Goal: Transaction & Acquisition: Purchase product/service

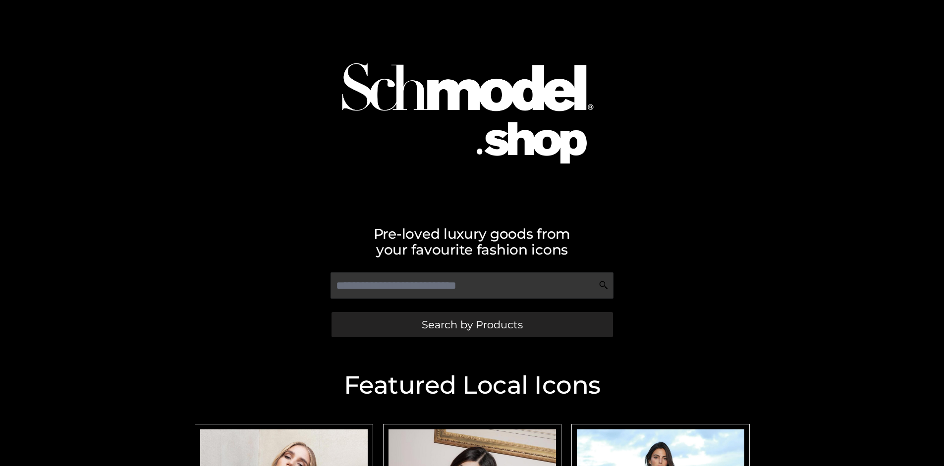
click at [472, 325] on span "Search by Products" at bounding box center [472, 325] width 101 height 10
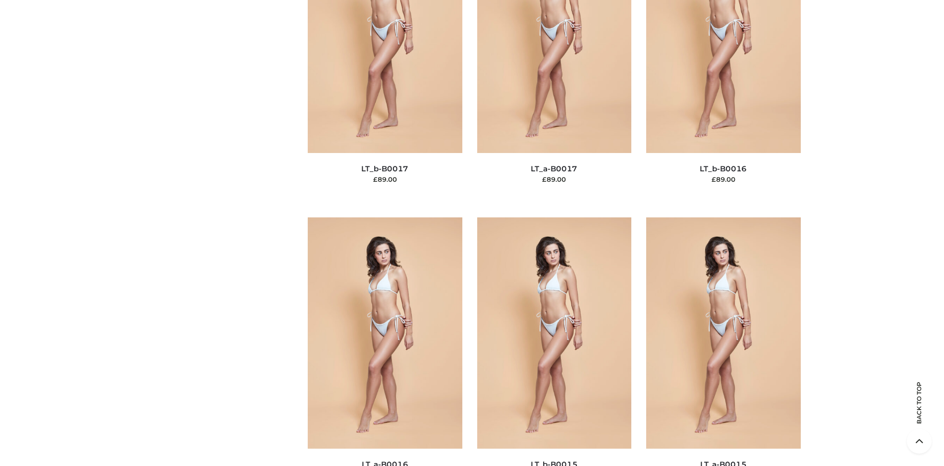
scroll to position [3326, 0]
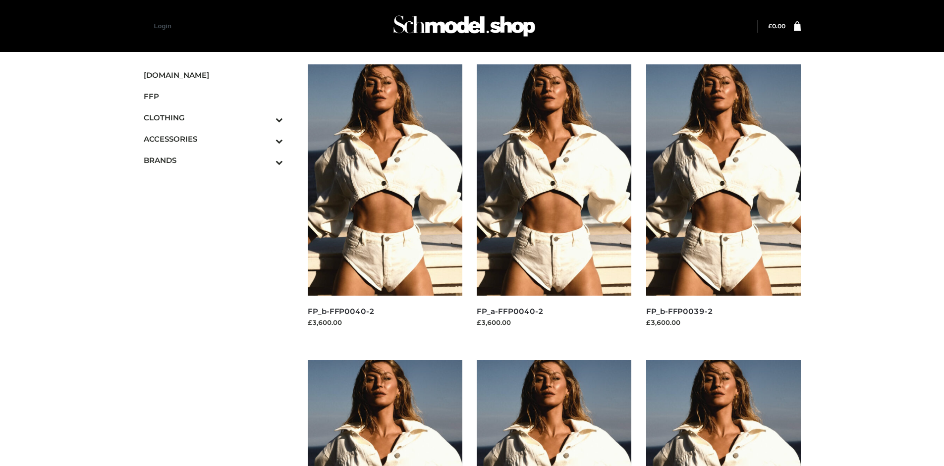
click at [723, 202] on img at bounding box center [723, 179] width 155 height 231
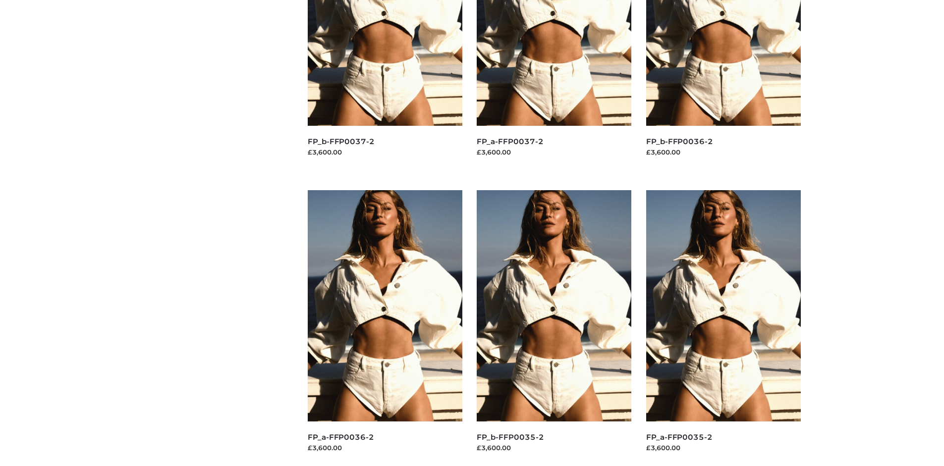
click at [554, 328] on img at bounding box center [554, 305] width 155 height 231
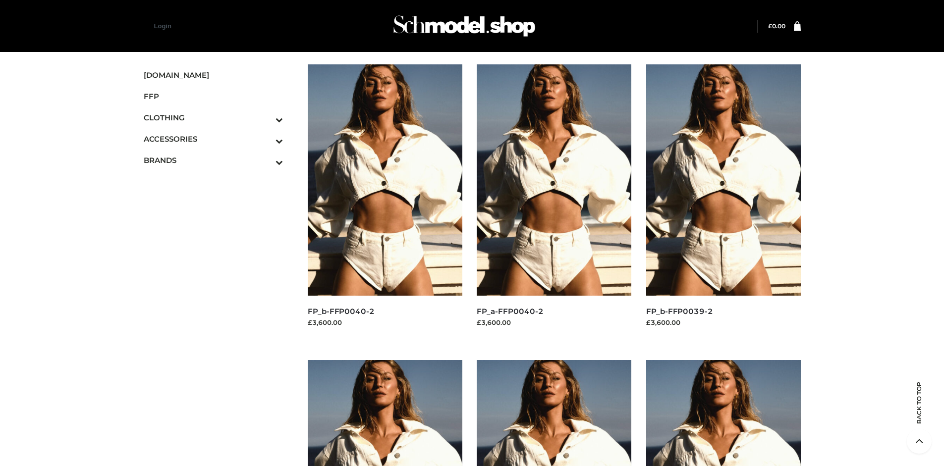
click at [385, 202] on img at bounding box center [385, 179] width 155 height 231
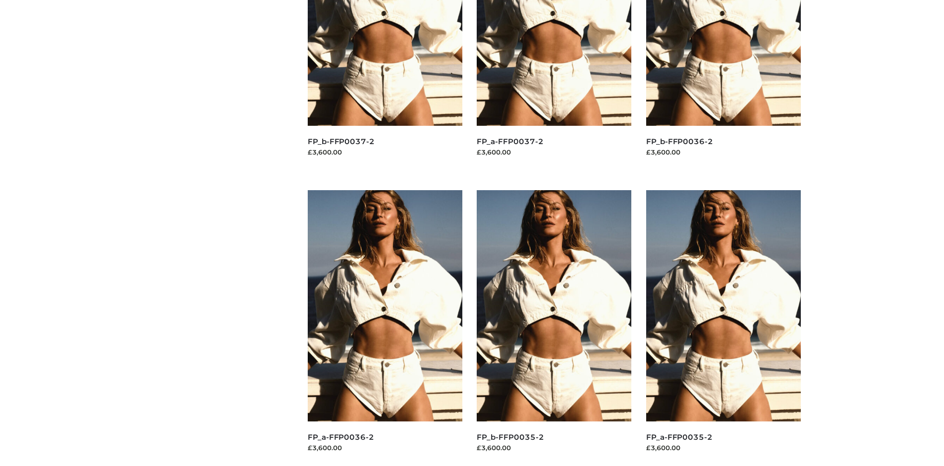
click at [723, 328] on img at bounding box center [723, 305] width 155 height 231
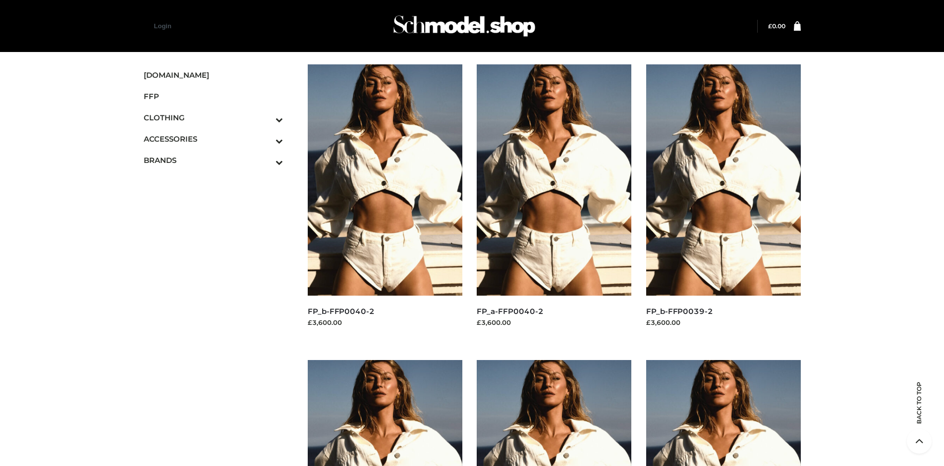
click at [266, 117] on icon "Toggle Submenu" at bounding box center [227, 119] width 111 height 11
click at [218, 203] on span "TWO PIECE" at bounding box center [219, 202] width 130 height 11
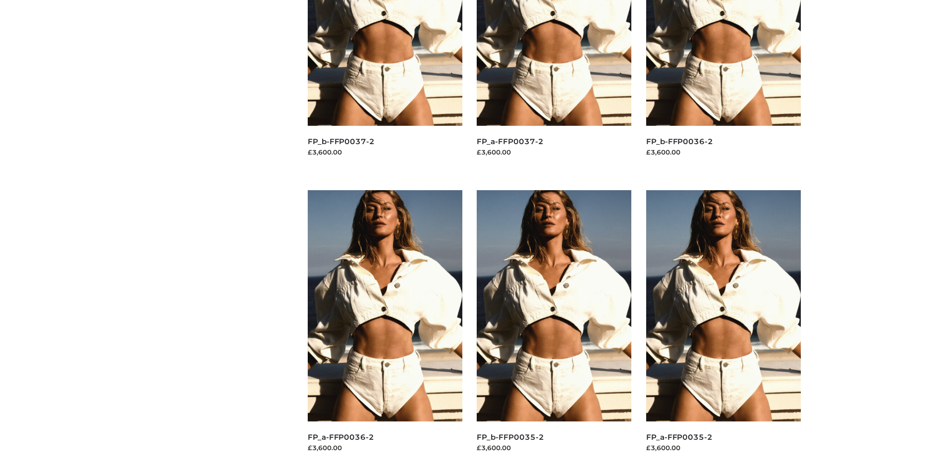
click at [723, 328] on img at bounding box center [723, 305] width 155 height 231
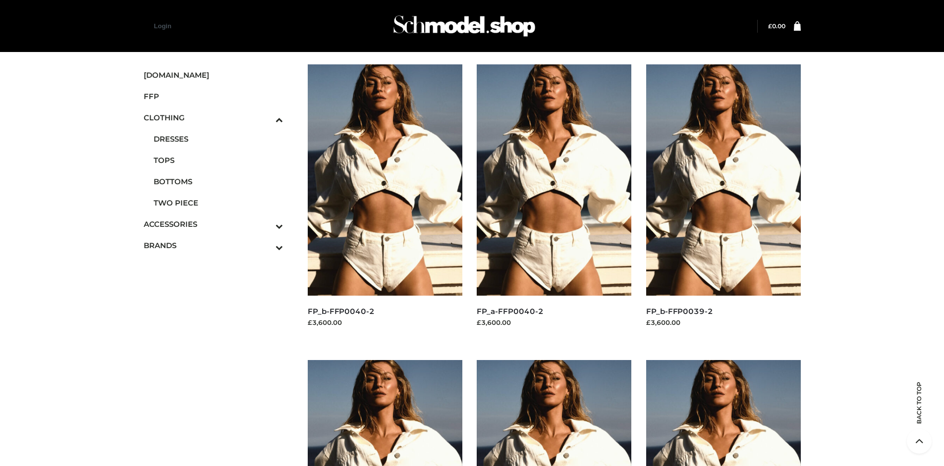
click at [385, 202] on img at bounding box center [385, 179] width 155 height 231
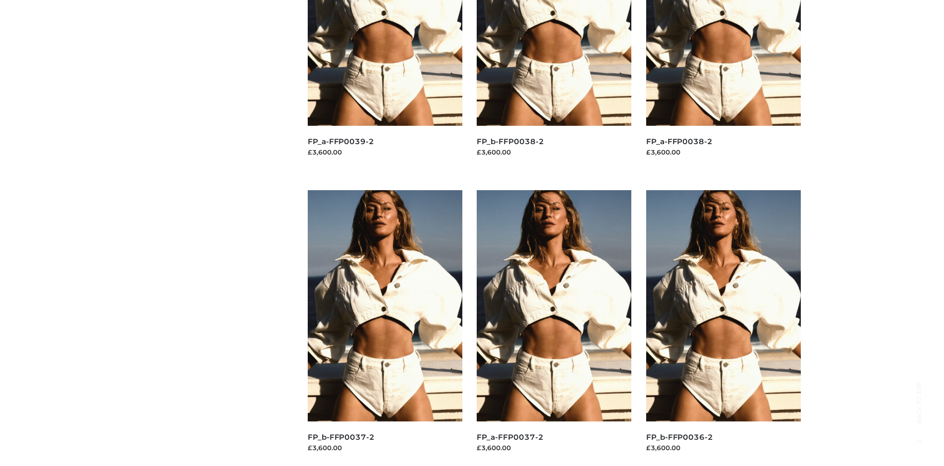
click at [723, 328] on img at bounding box center [723, 305] width 155 height 231
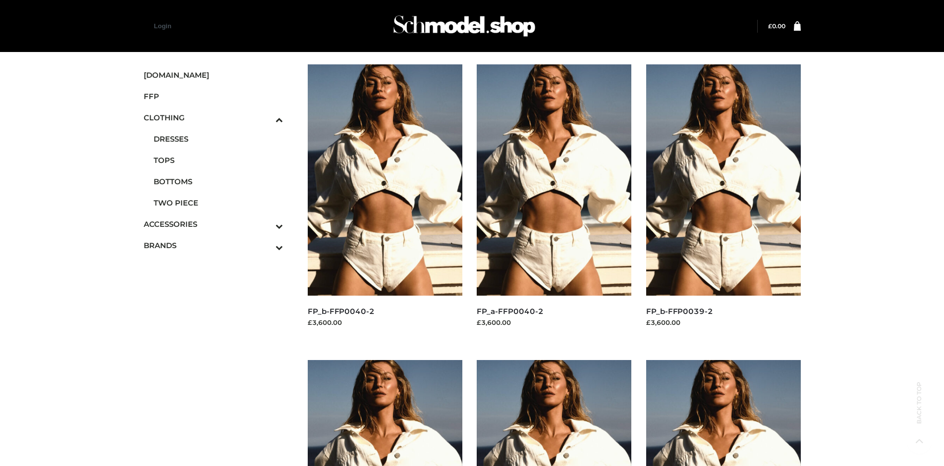
click at [723, 202] on img at bounding box center [723, 179] width 155 height 231
click at [266, 245] on icon "Toggle Submenu" at bounding box center [227, 247] width 111 height 11
click at [218, 203] on span "PARKERSMITH" at bounding box center [219, 202] width 130 height 11
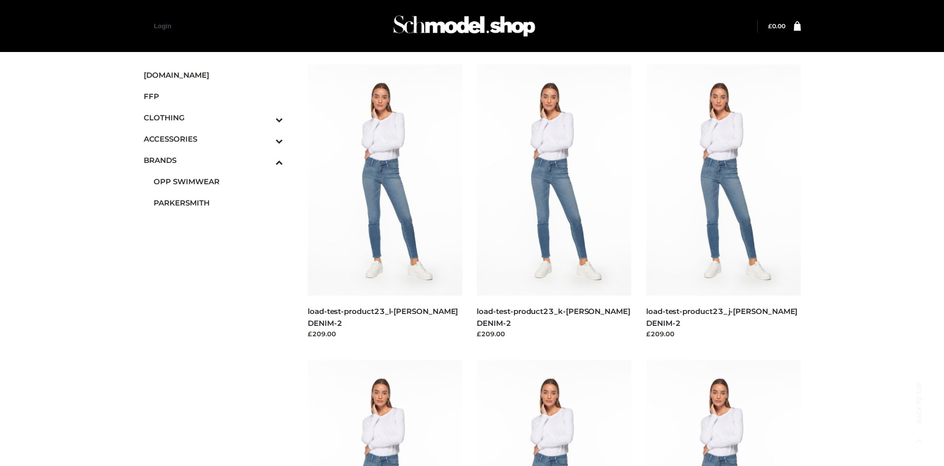
scroll to position [466, 0]
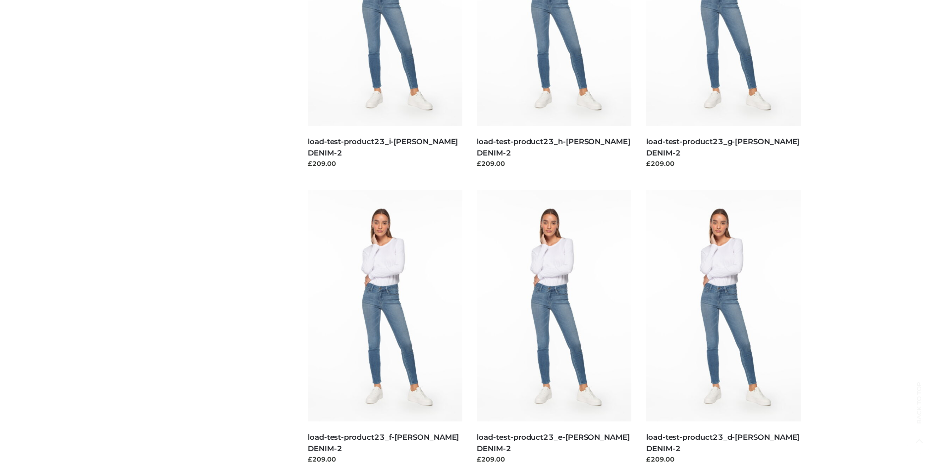
click at [723, 328] on img at bounding box center [723, 305] width 155 height 231
click at [554, 328] on img at bounding box center [554, 305] width 155 height 231
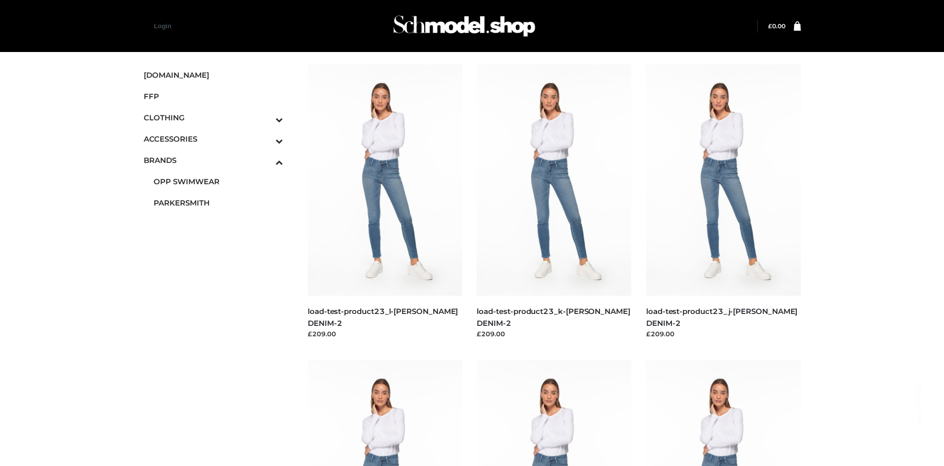
click at [385, 202] on img at bounding box center [385, 179] width 155 height 231
click at [266, 139] on icon "Toggle Submenu" at bounding box center [227, 140] width 111 height 11
click at [218, 155] on span "BAGS" at bounding box center [219, 160] width 130 height 11
